Goal: Obtain resource: Obtain resource

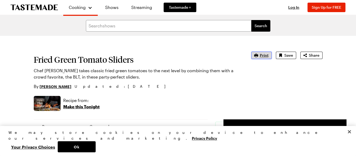
click at [260, 58] on span "Print" at bounding box center [264, 55] width 9 height 5
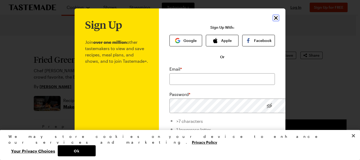
click at [279, 21] on icon "Close" at bounding box center [275, 18] width 6 height 6
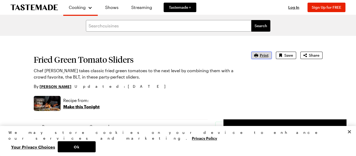
click at [260, 58] on span "Print" at bounding box center [264, 55] width 9 height 5
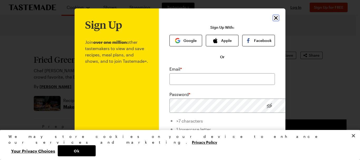
click at [279, 20] on icon "Close" at bounding box center [275, 18] width 6 height 6
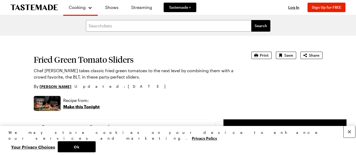
click at [349, 137] on button "Close" at bounding box center [349, 132] width 12 height 12
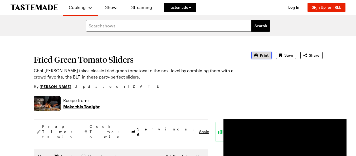
click at [252, 59] on button "Print" at bounding box center [261, 55] width 20 height 7
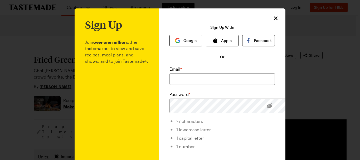
click at [252, 65] on div "Sign Up With: Google Apple Facebook Or Email * Password * >7 characters 1 lower…" at bounding box center [221, 129] width 105 height 208
click at [277, 20] on icon "Close" at bounding box center [276, 18] width 4 height 4
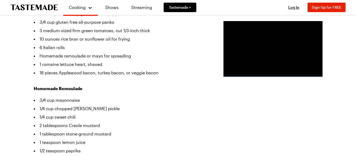
scroll to position [211, 0]
